Goal: Information Seeking & Learning: Check status

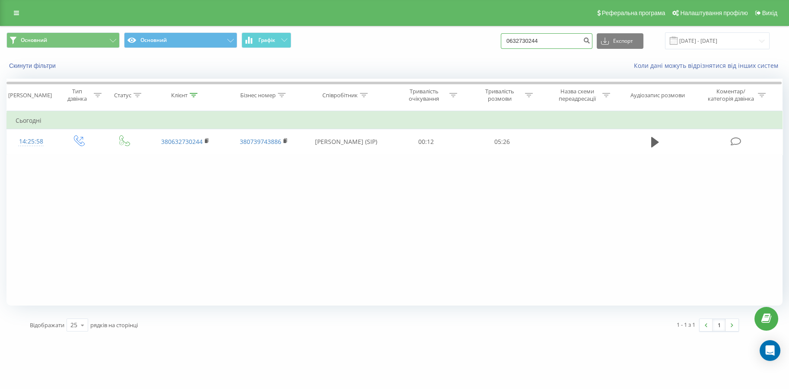
drag, startPoint x: 566, startPoint y: 39, endPoint x: 481, endPoint y: 38, distance: 85.1
click at [464, 40] on div "Основний Основний Графік 0632730244 Експорт .csv .xls .xlsx [DATE] - [DATE]" at bounding box center [394, 40] width 776 height 17
paste input "50) [PHONE_NUMBER]"
click at [524, 43] on input "050) [PHONE_NUMBER]" at bounding box center [547, 41] width 92 height 16
click at [527, 43] on input "050) [PHONE_NUMBER]" at bounding box center [547, 41] width 92 height 16
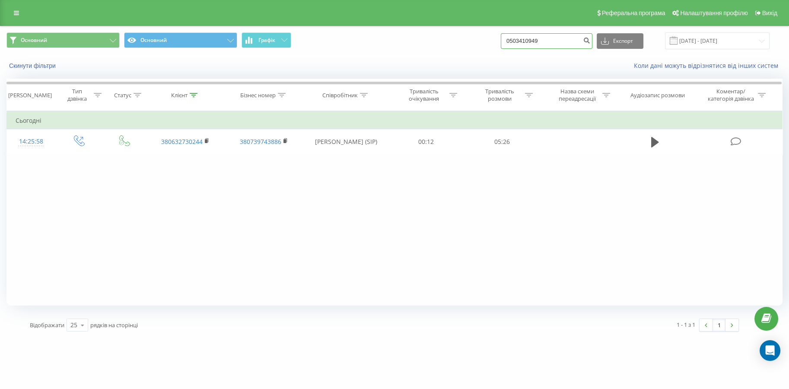
type input "0503410949"
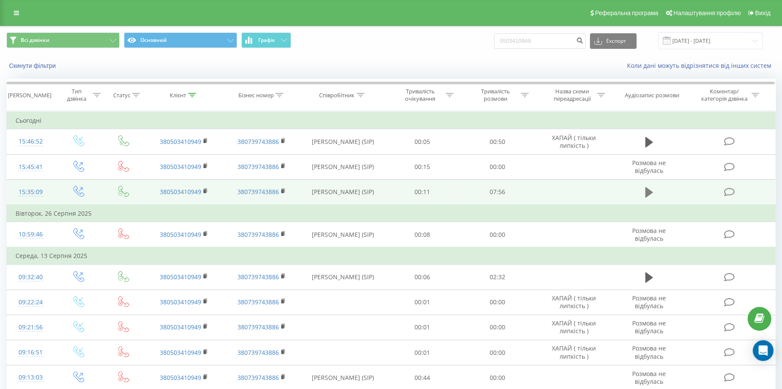
click at [652, 192] on icon at bounding box center [649, 192] width 8 height 10
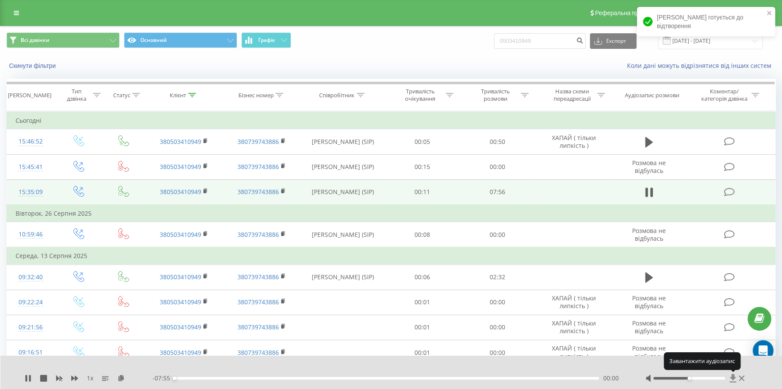
click at [732, 381] on icon at bounding box center [733, 378] width 7 height 9
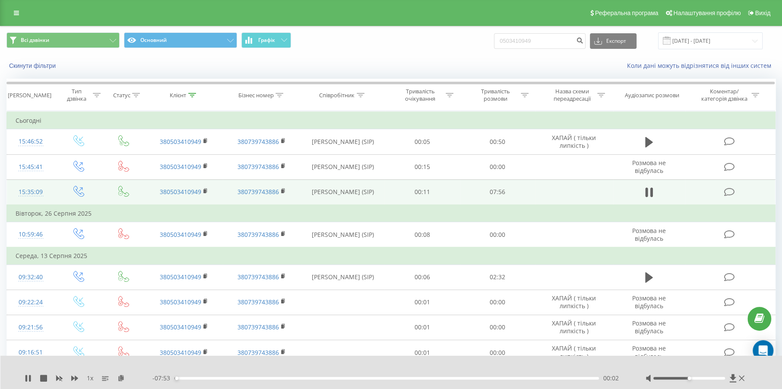
click at [24, 378] on div "1 x - 07:53 00:02 00:02" at bounding box center [391, 372] width 782 height 33
click at [25, 378] on icon at bounding box center [26, 378] width 2 height 7
